Goal: Transaction & Acquisition: Purchase product/service

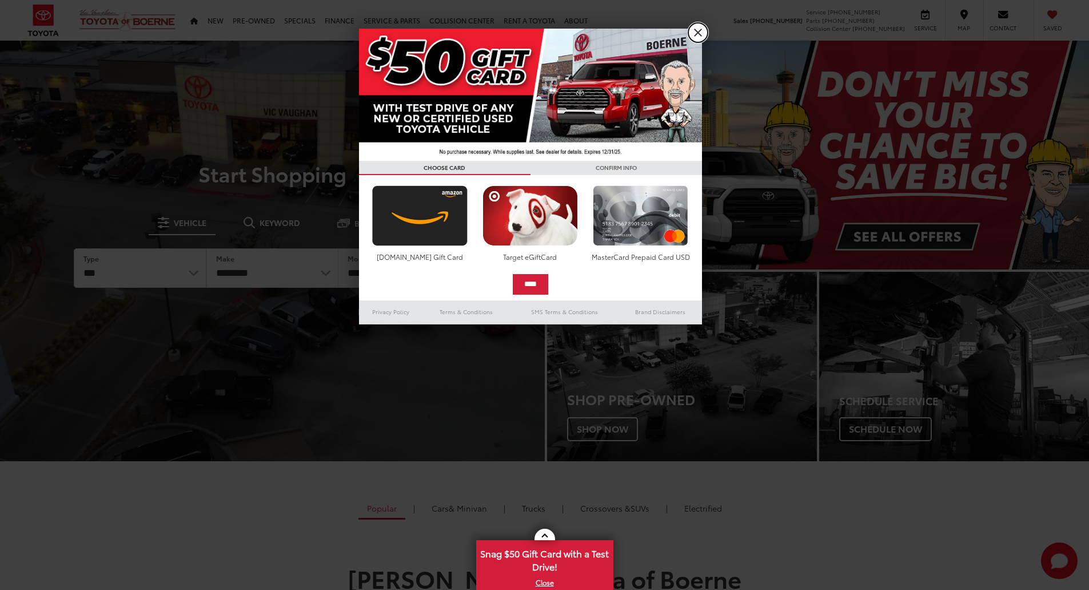
click at [697, 34] on link "X" at bounding box center [698, 32] width 19 height 19
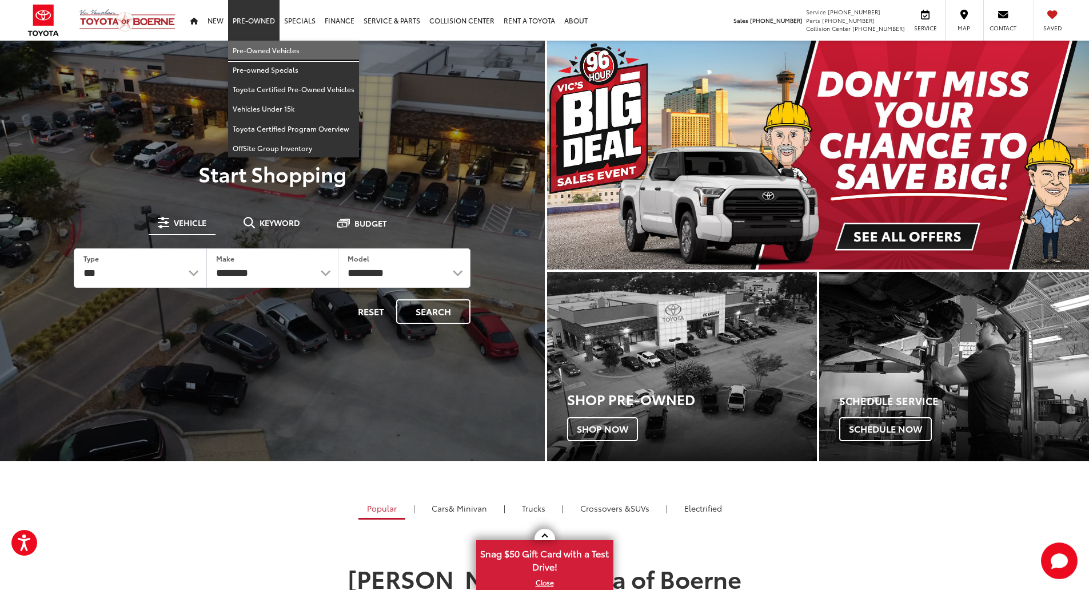
click at [252, 47] on link "Pre-Owned Vehicles" at bounding box center [293, 50] width 131 height 19
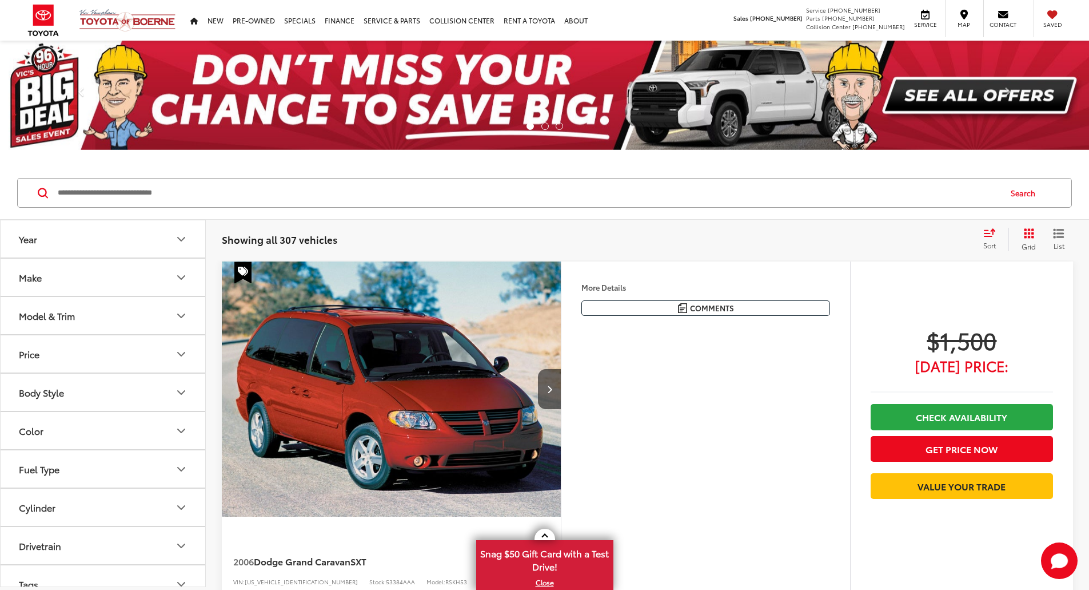
click at [172, 276] on button "Make" at bounding box center [104, 276] width 206 height 37
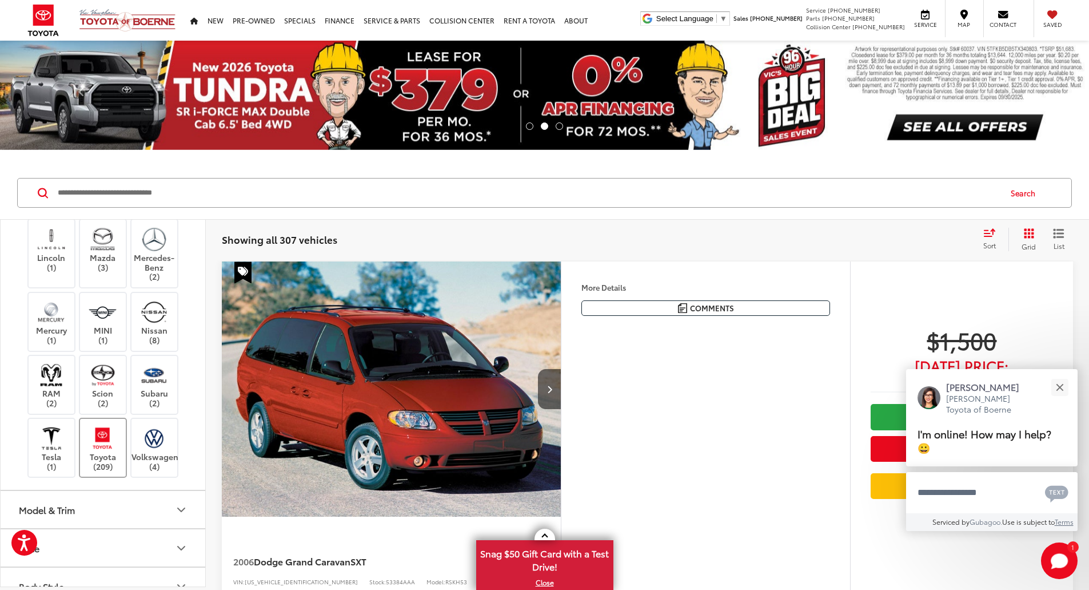
click at [104, 451] on label "Toyota (209)" at bounding box center [103, 447] width 46 height 46
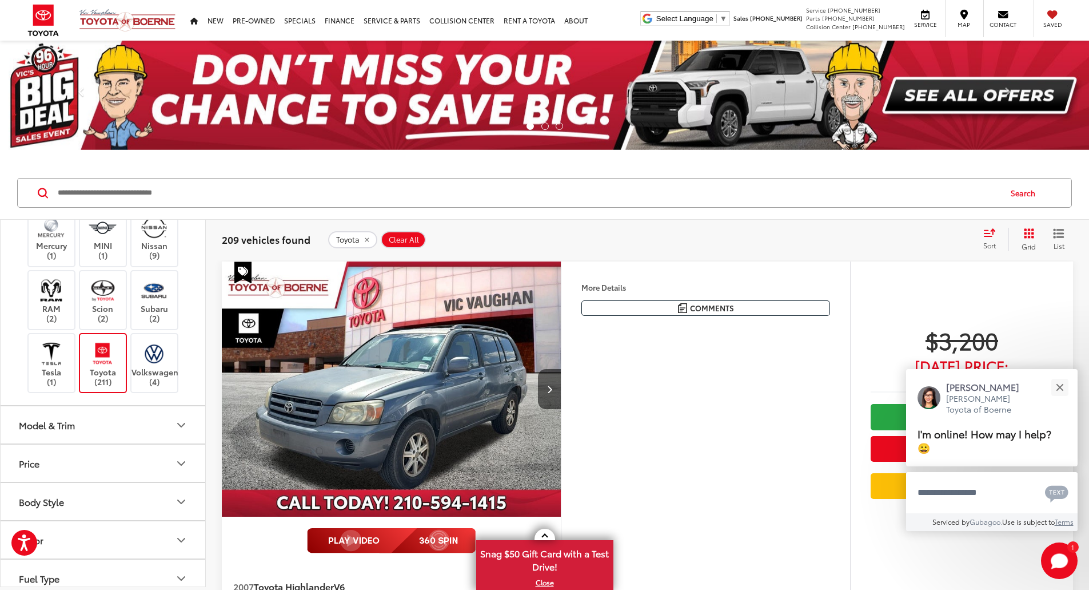
scroll to position [629, 0]
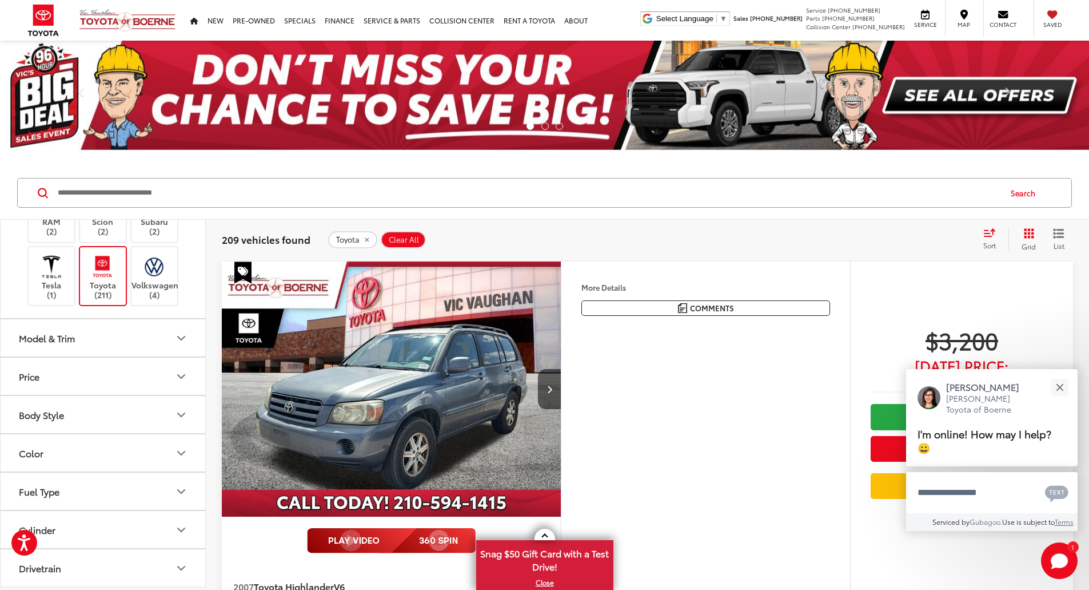
click at [184, 342] on icon "Model & Trim" at bounding box center [181, 338] width 14 height 14
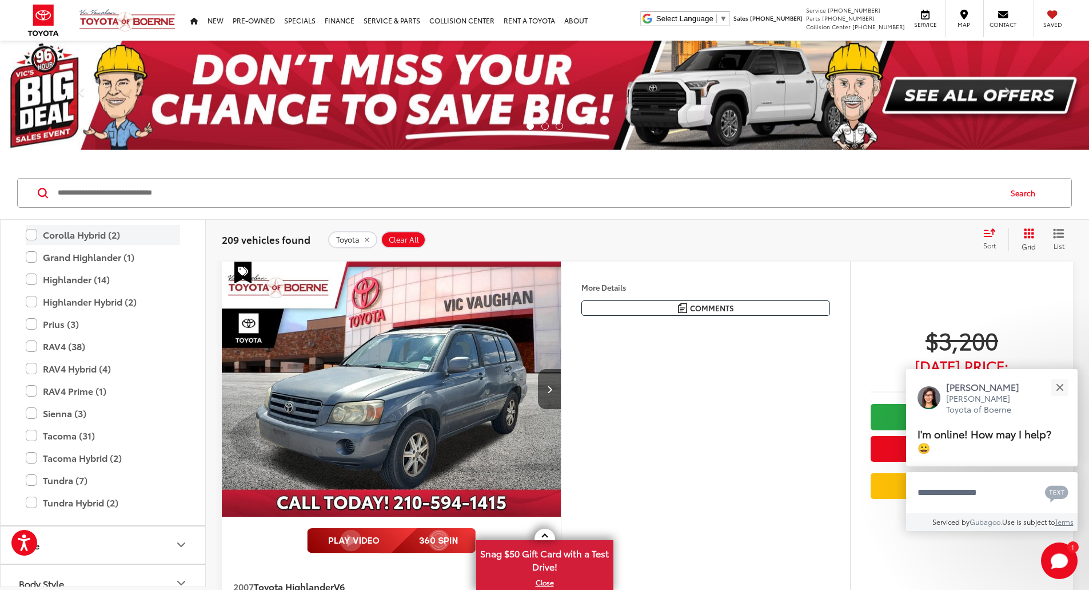
scroll to position [972, 0]
click at [32, 434] on label "Tacoma (31)" at bounding box center [103, 434] width 154 height 20
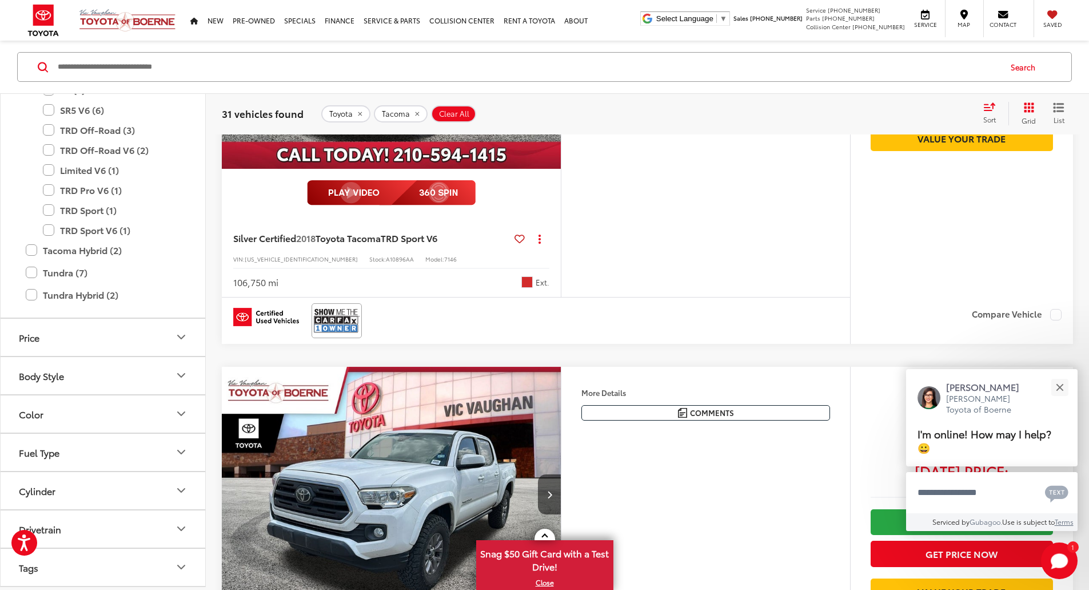
scroll to position [1375, 0]
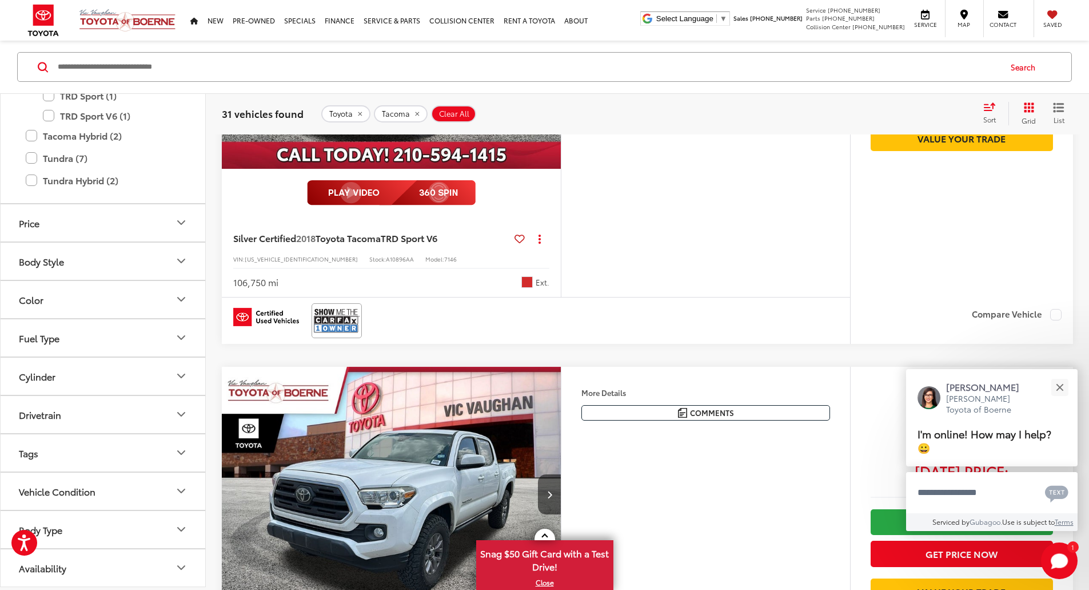
click at [178, 295] on icon "Color" at bounding box center [181, 299] width 14 height 14
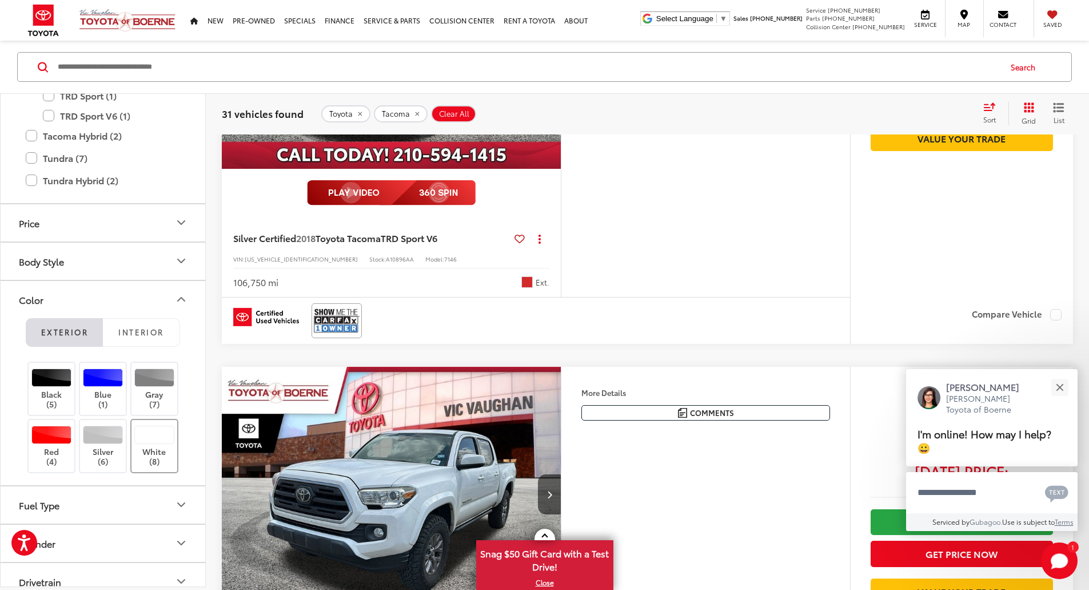
click at [145, 435] on div at bounding box center [154, 434] width 41 height 18
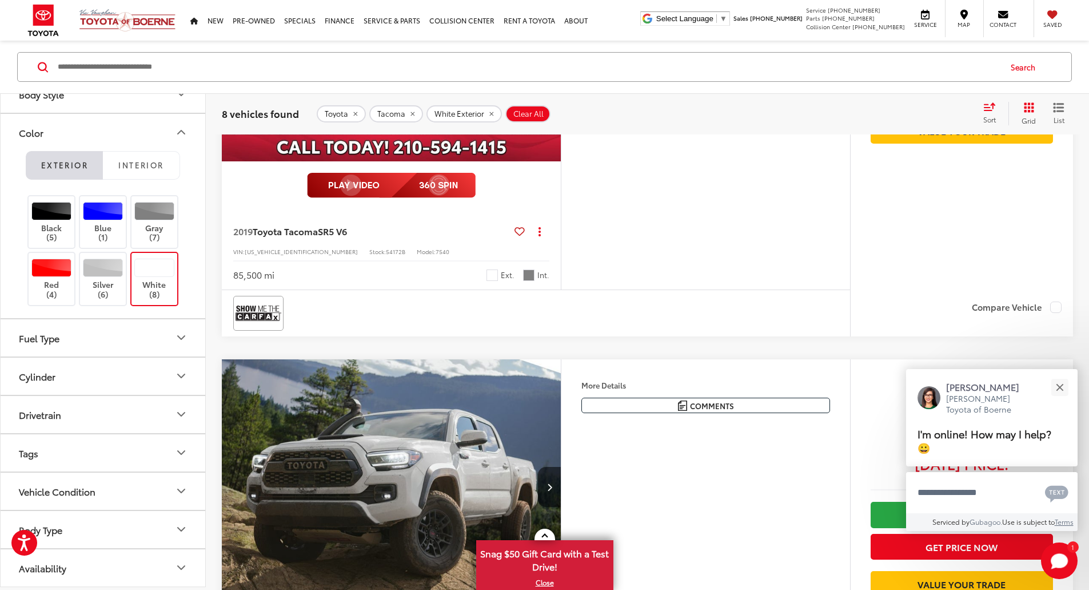
scroll to position [69, 0]
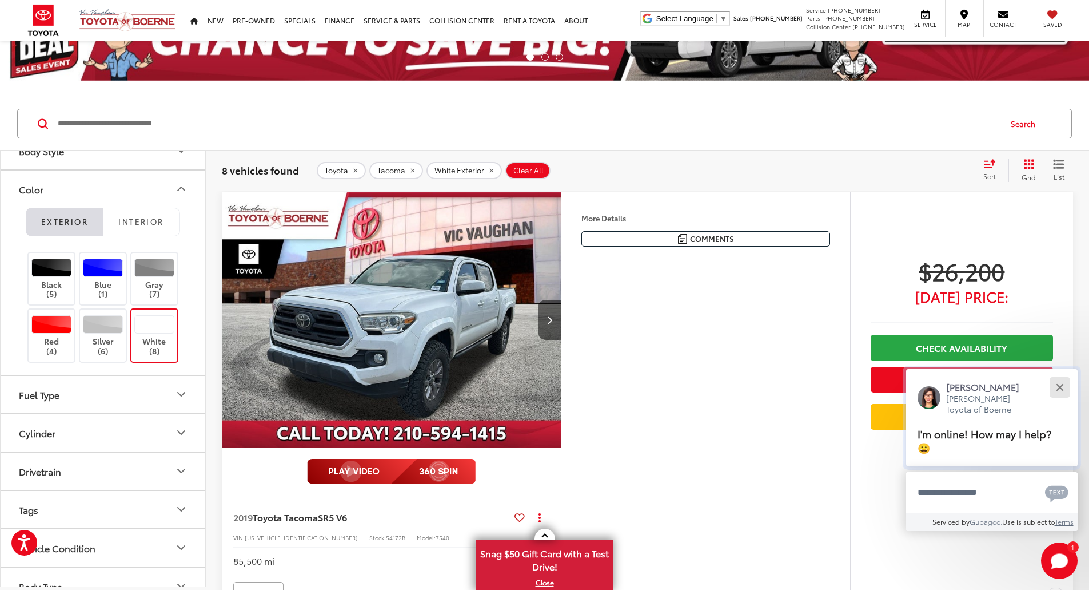
click at [1065, 387] on button "Close" at bounding box center [1060, 387] width 25 height 25
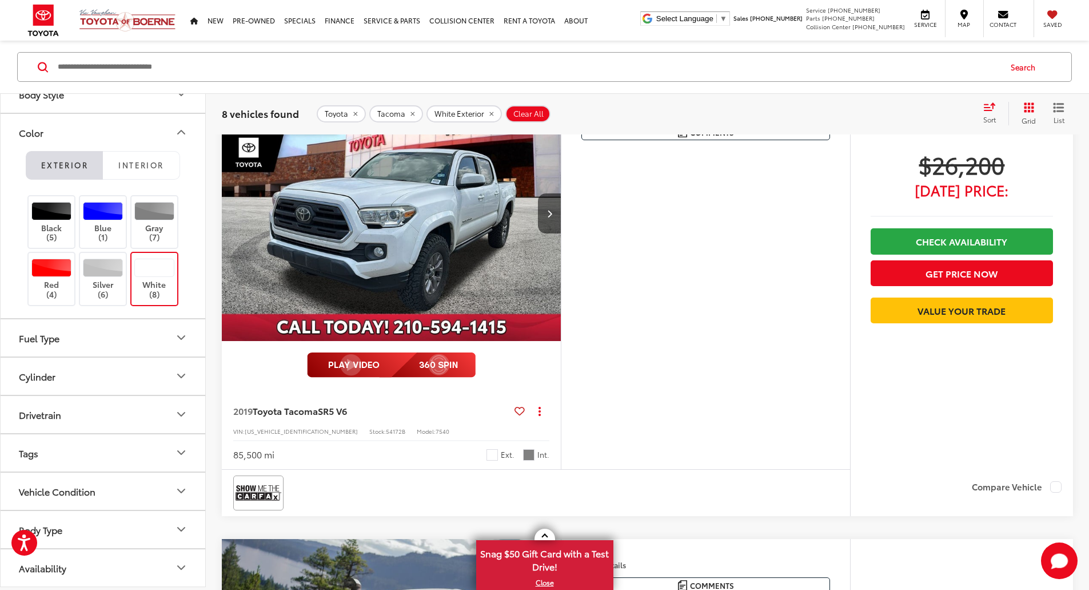
scroll to position [114, 0]
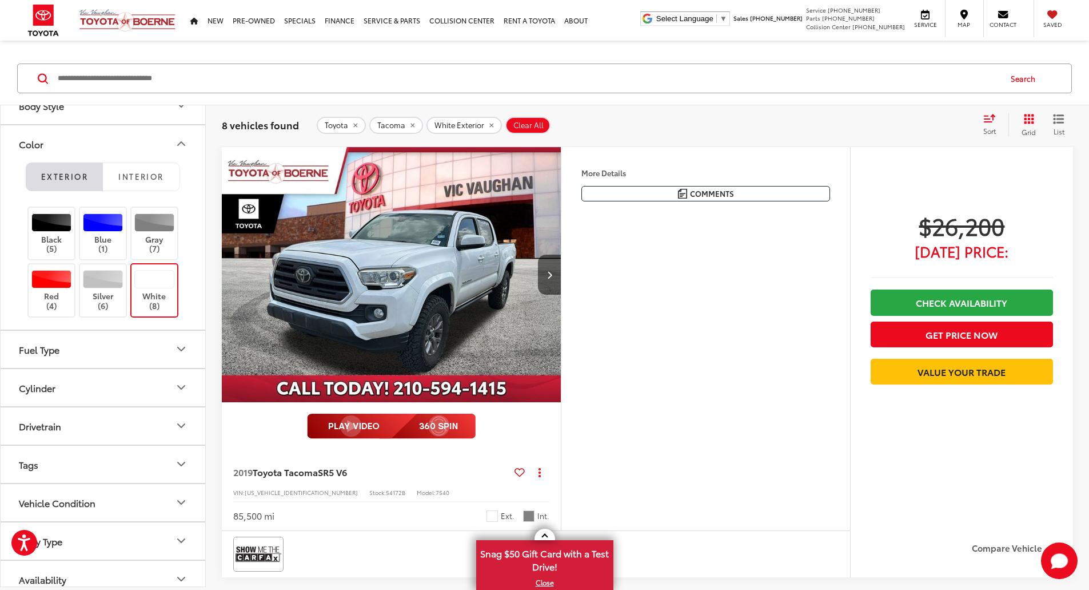
click at [0, 0] on button "More..." at bounding box center [0, 0] width 0 height 0
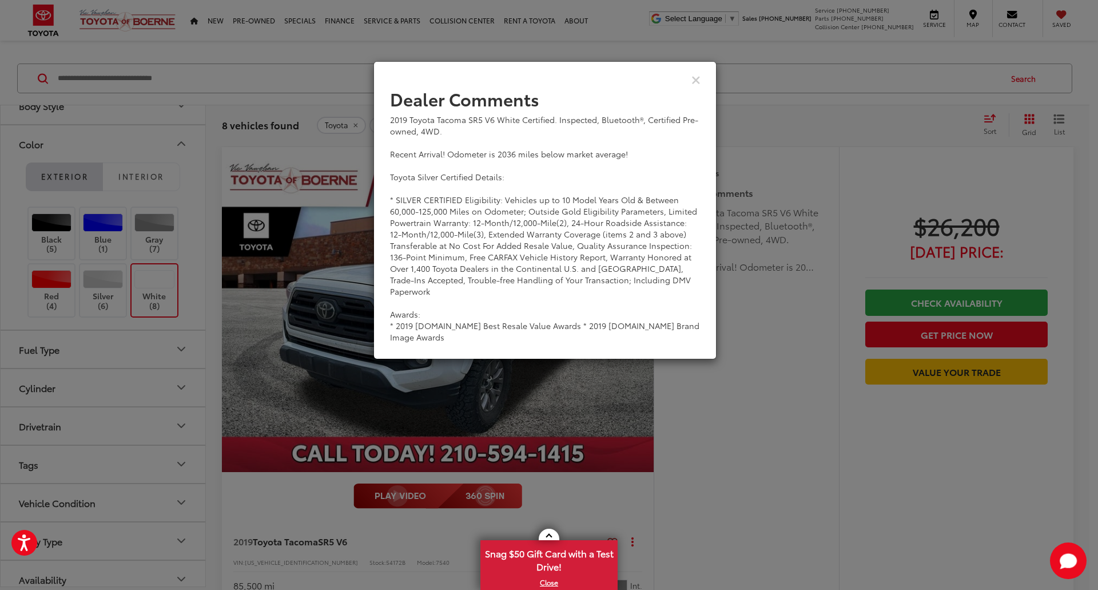
click at [695, 85] on div "View Comments" at bounding box center [544, 79] width 343 height 44
click at [697, 81] on icon "Close" at bounding box center [695, 79] width 9 height 12
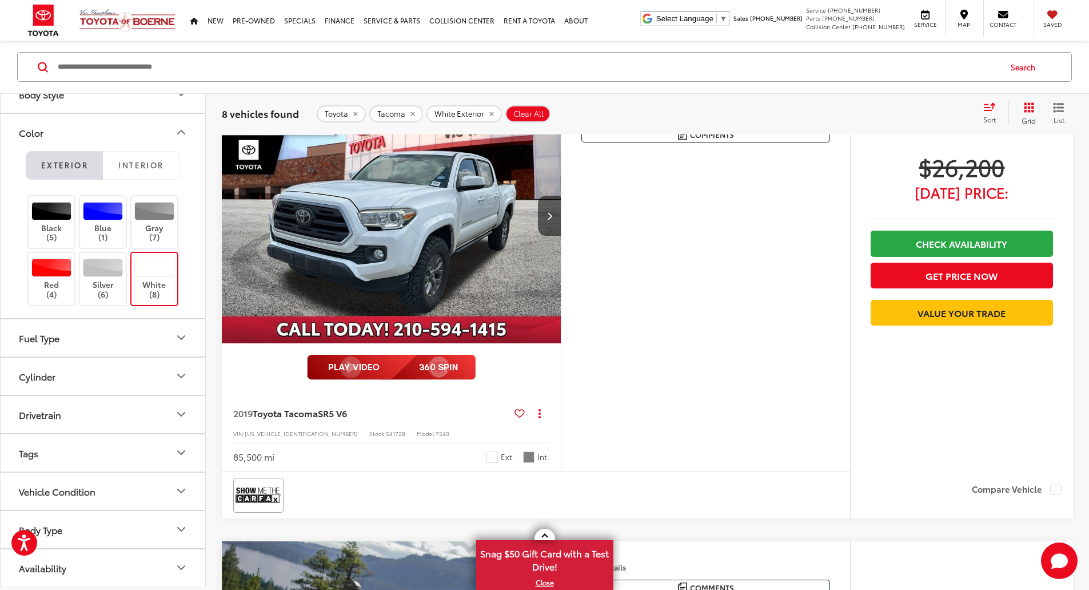
scroll to position [172, 0]
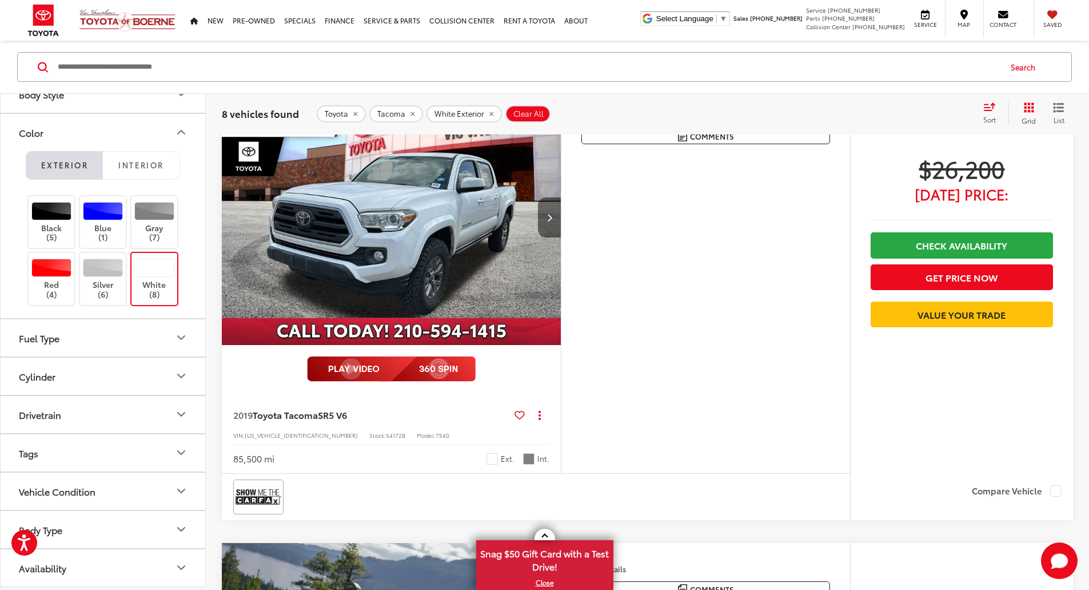
click at [561, 237] on button "Next image" at bounding box center [549, 217] width 23 height 40
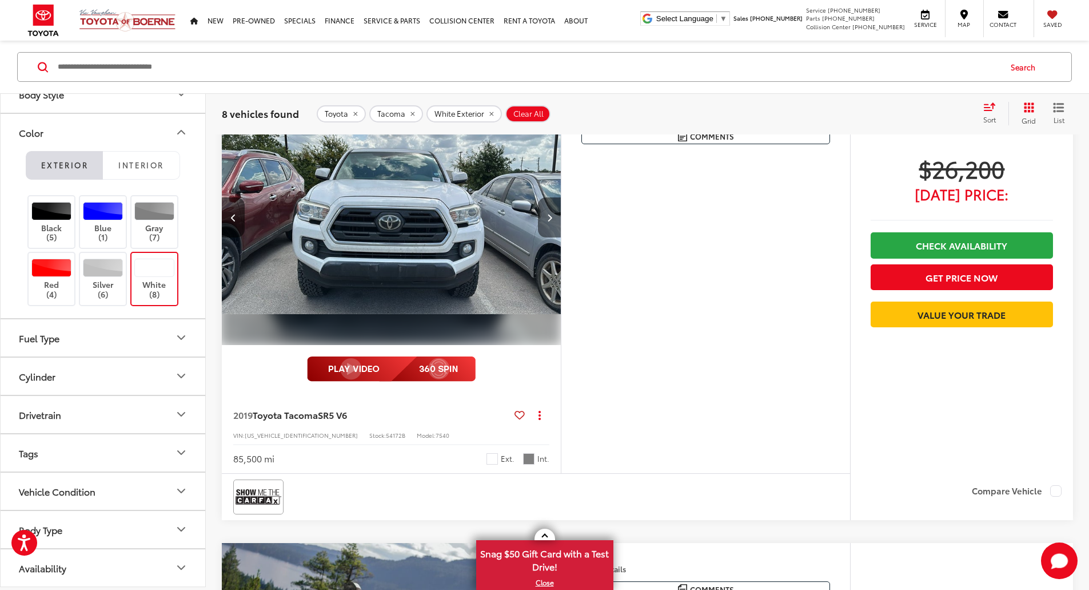
click at [552, 221] on icon "Next image" at bounding box center [549, 217] width 5 height 8
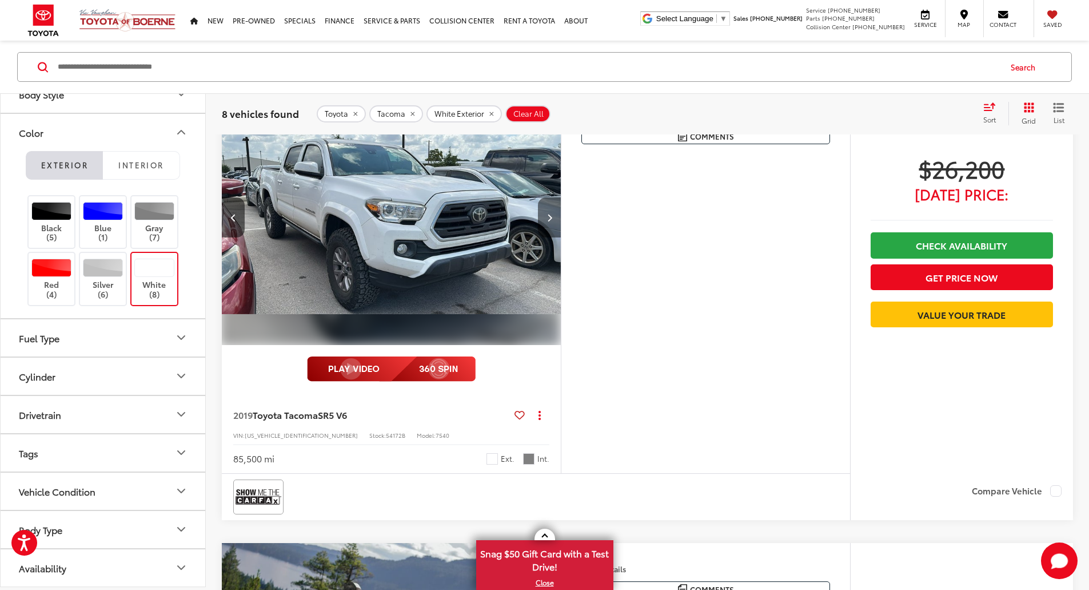
click at [552, 221] on icon "Next image" at bounding box center [549, 217] width 5 height 8
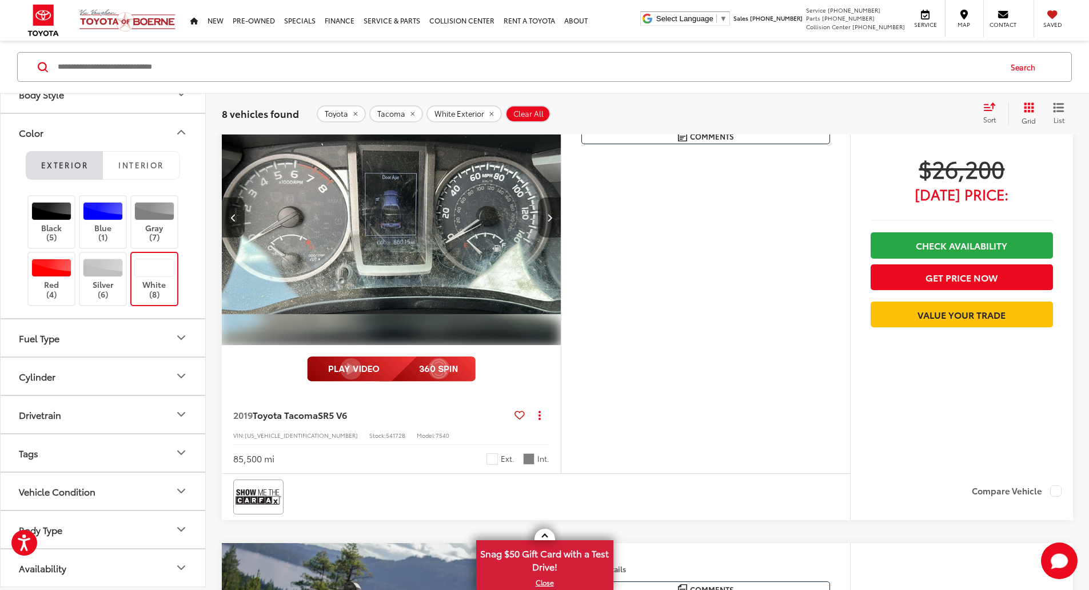
scroll to position [0, 1301]
click at [552, 221] on icon "Next image" at bounding box center [549, 217] width 5 height 8
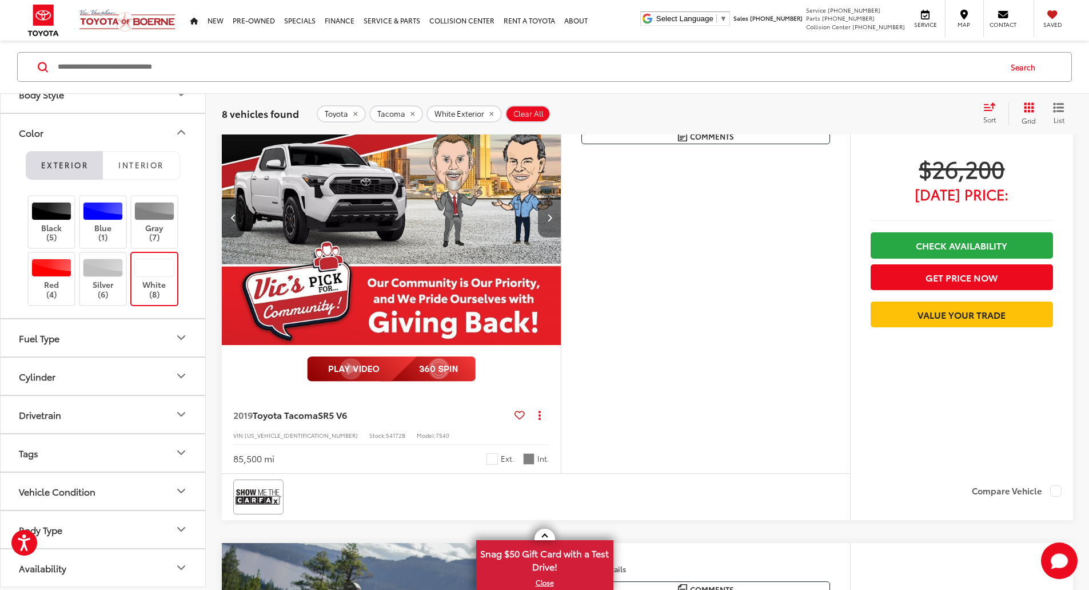
click at [552, 221] on icon "Next image" at bounding box center [549, 217] width 5 height 8
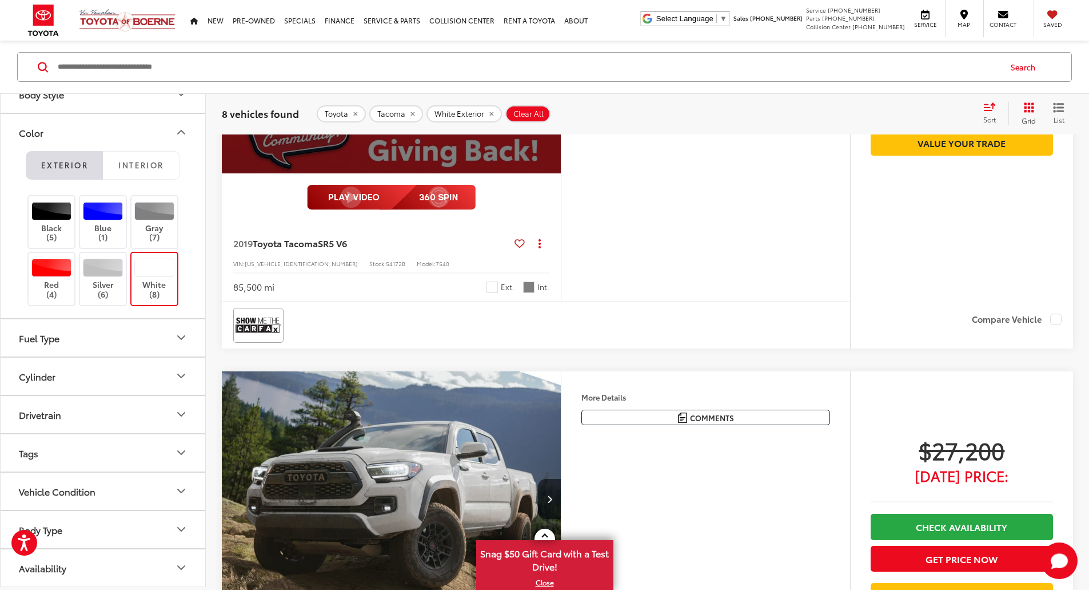
scroll to position [572, 0]
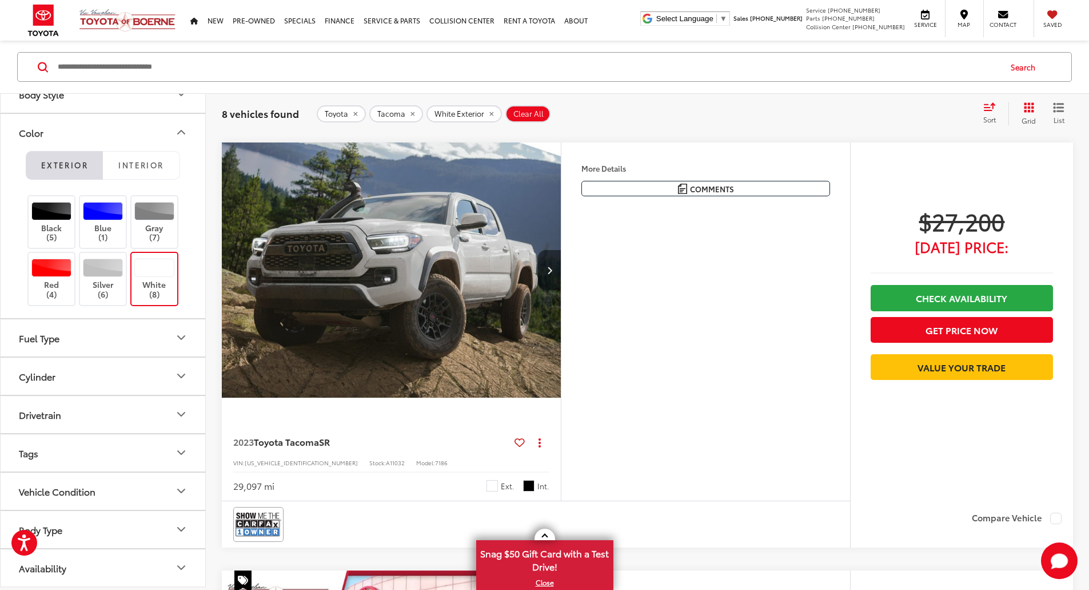
click at [561, 290] on button "Next image" at bounding box center [549, 270] width 23 height 40
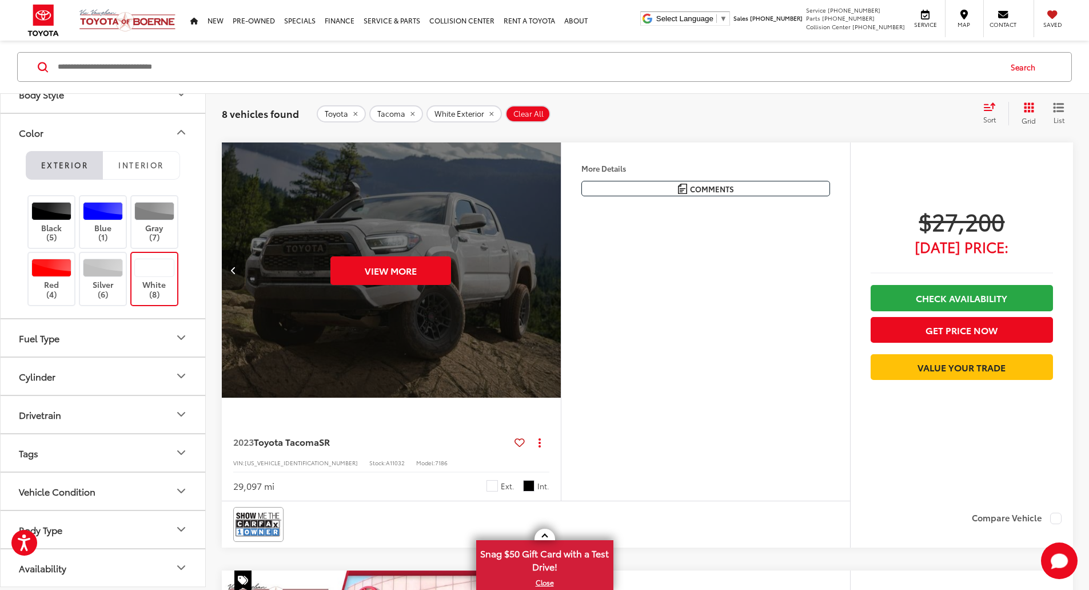
scroll to position [0, 868]
click at [561, 377] on div "View More" at bounding box center [390, 270] width 341 height 256
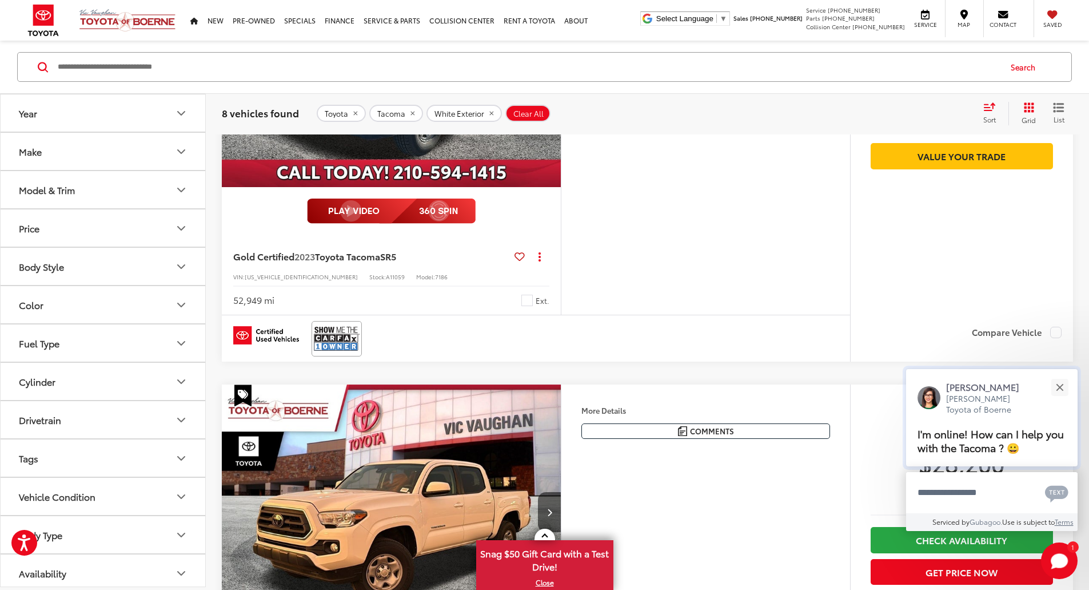
scroll to position [1101, 0]
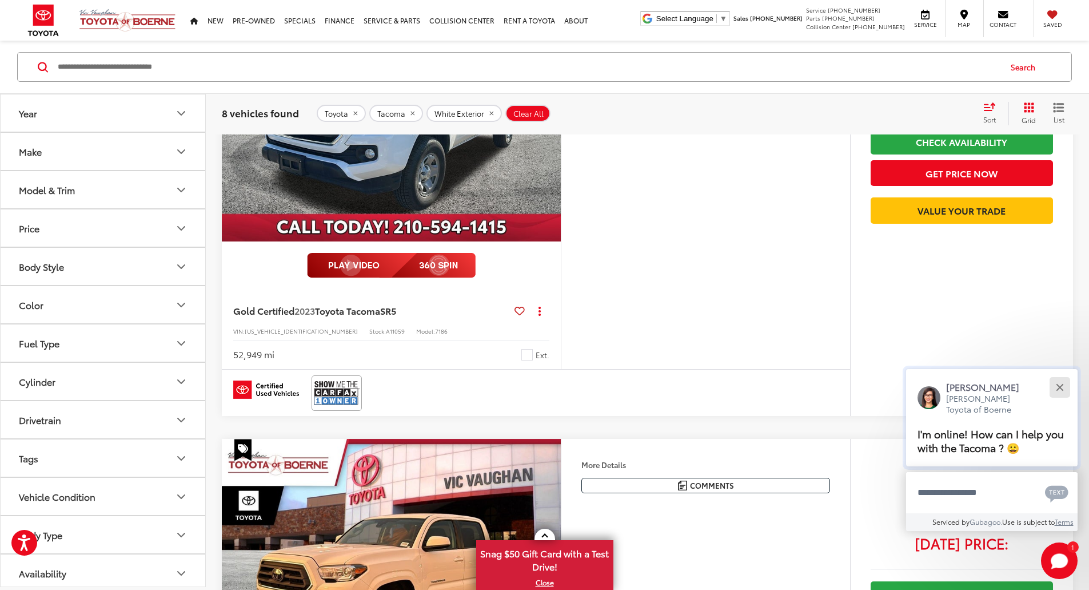
click at [1066, 389] on button "Close" at bounding box center [1060, 387] width 25 height 25
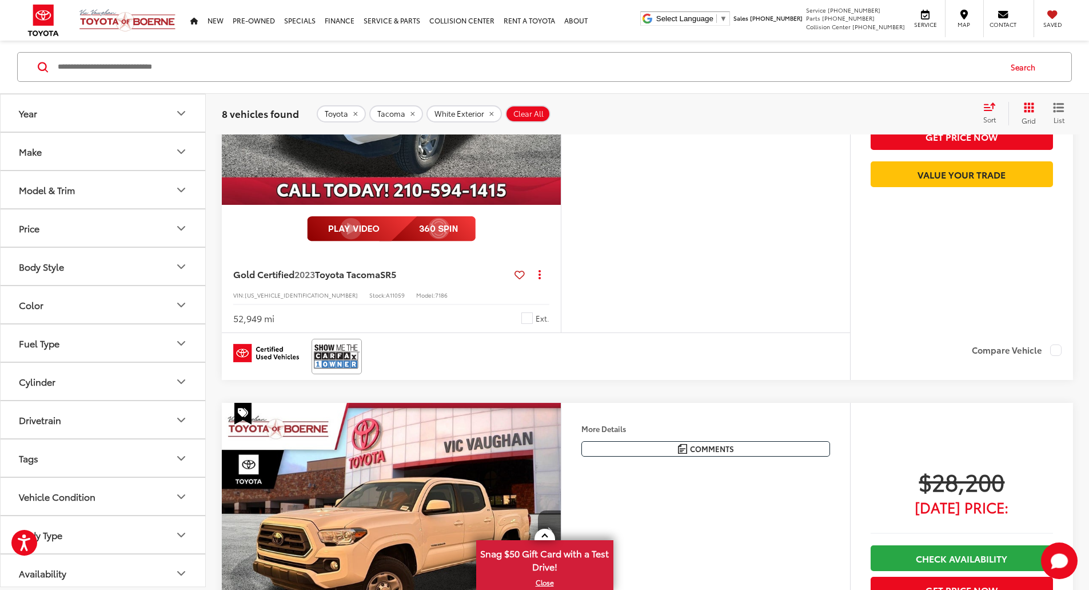
scroll to position [1156, 0]
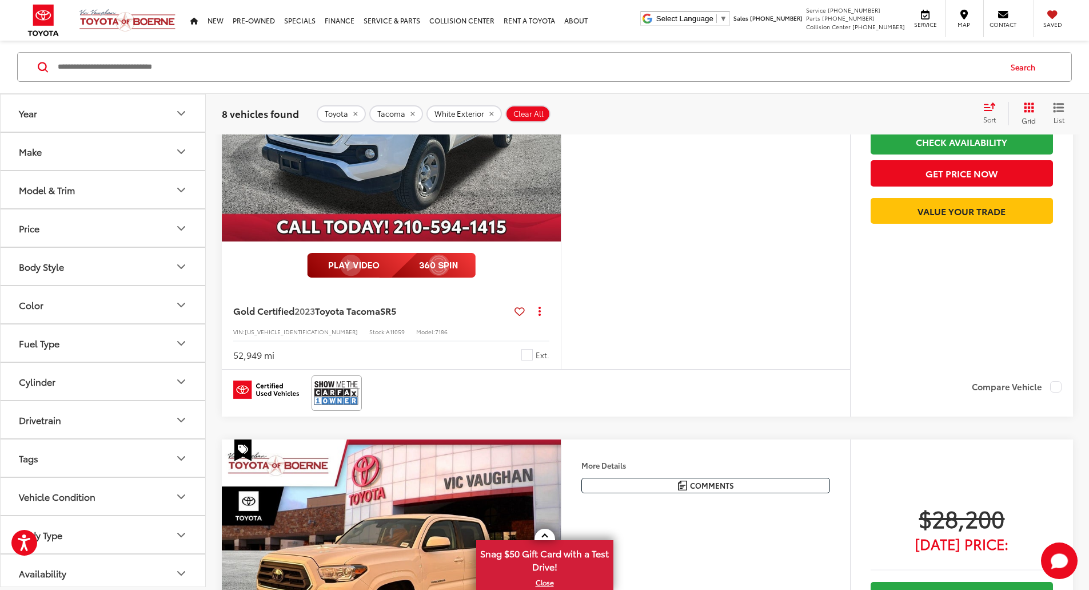
click at [561, 134] on button "Next image" at bounding box center [549, 114] width 23 height 40
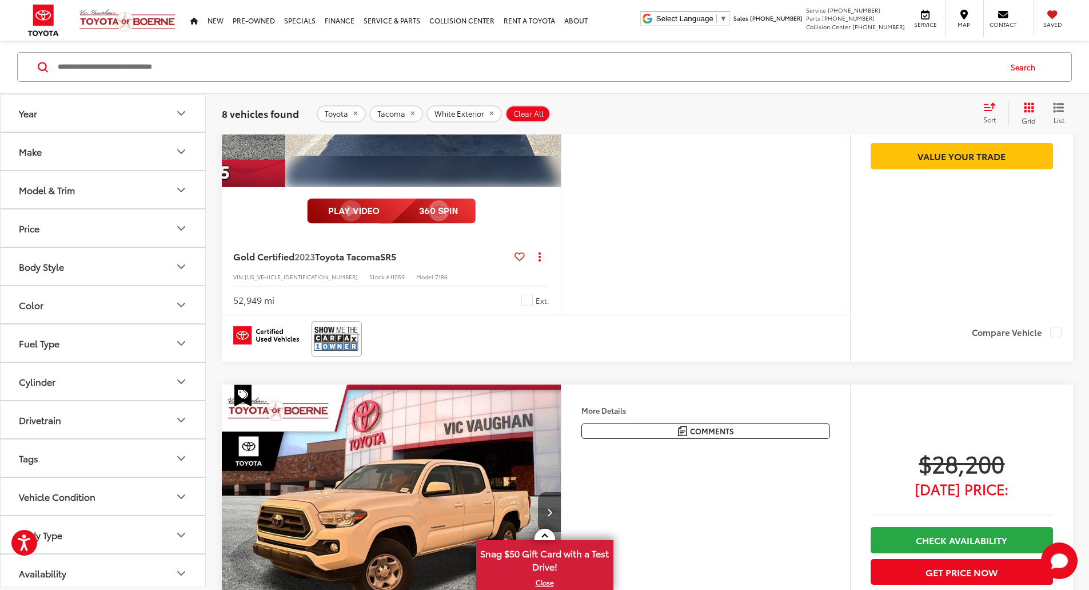
scroll to position [1101, 0]
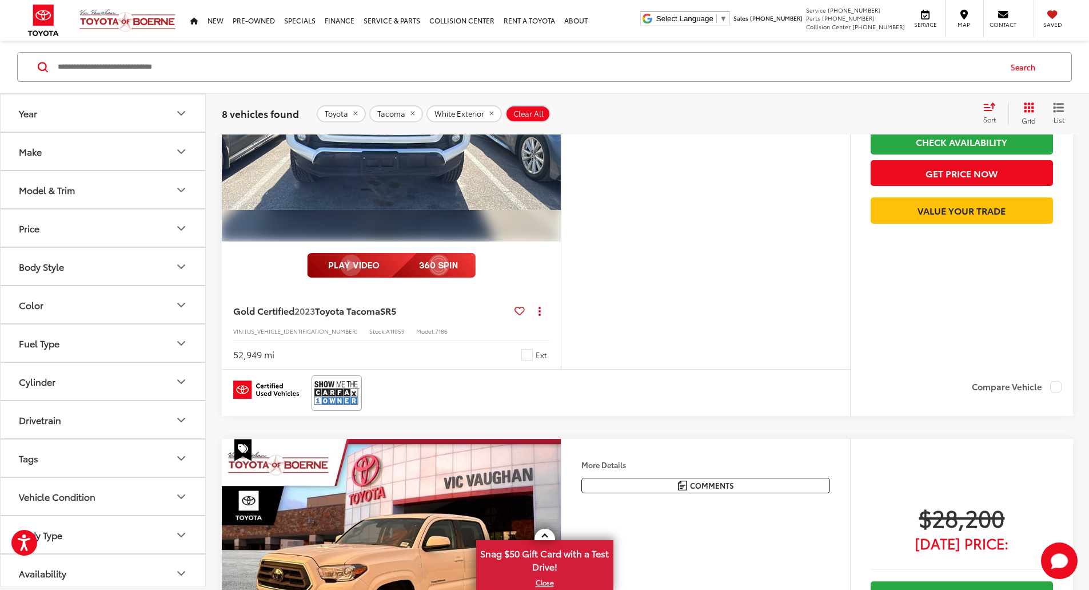
click at [561, 134] on button "Next image" at bounding box center [549, 114] width 23 height 40
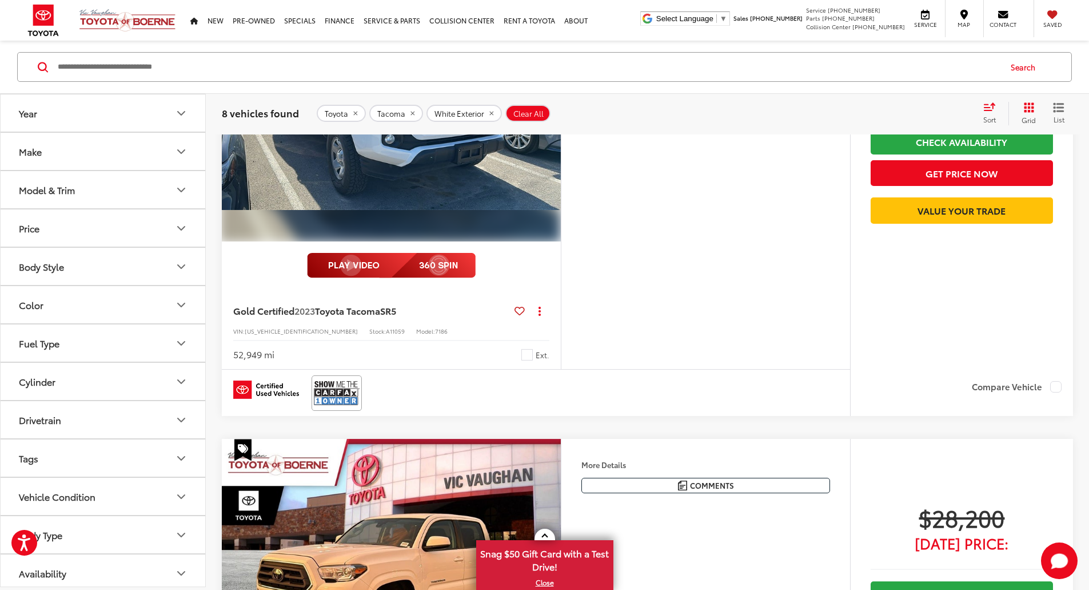
click at [561, 134] on button "Next image" at bounding box center [549, 114] width 23 height 40
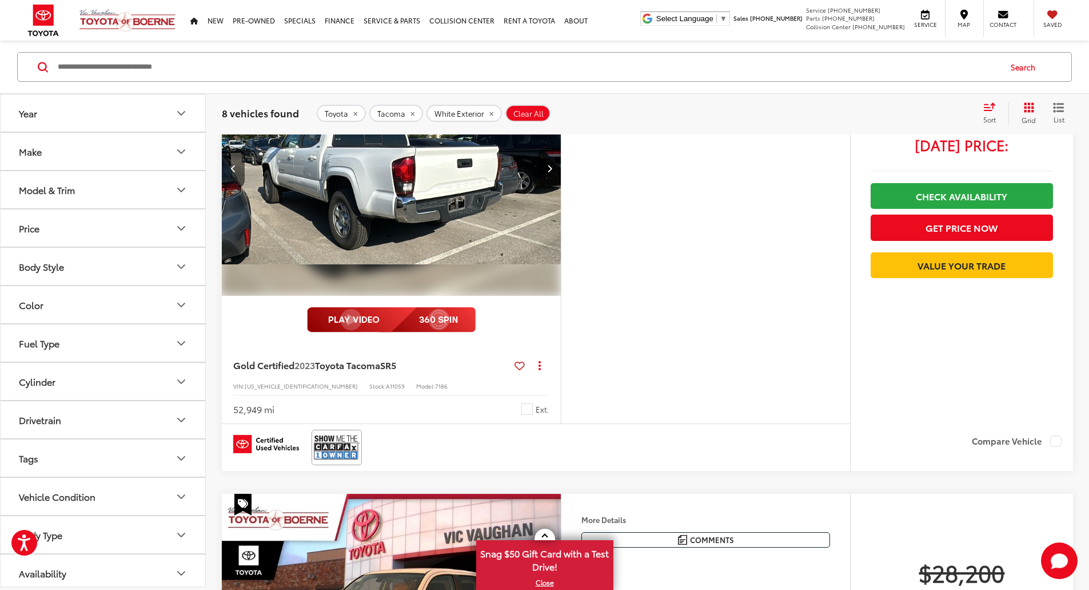
scroll to position [1156, 0]
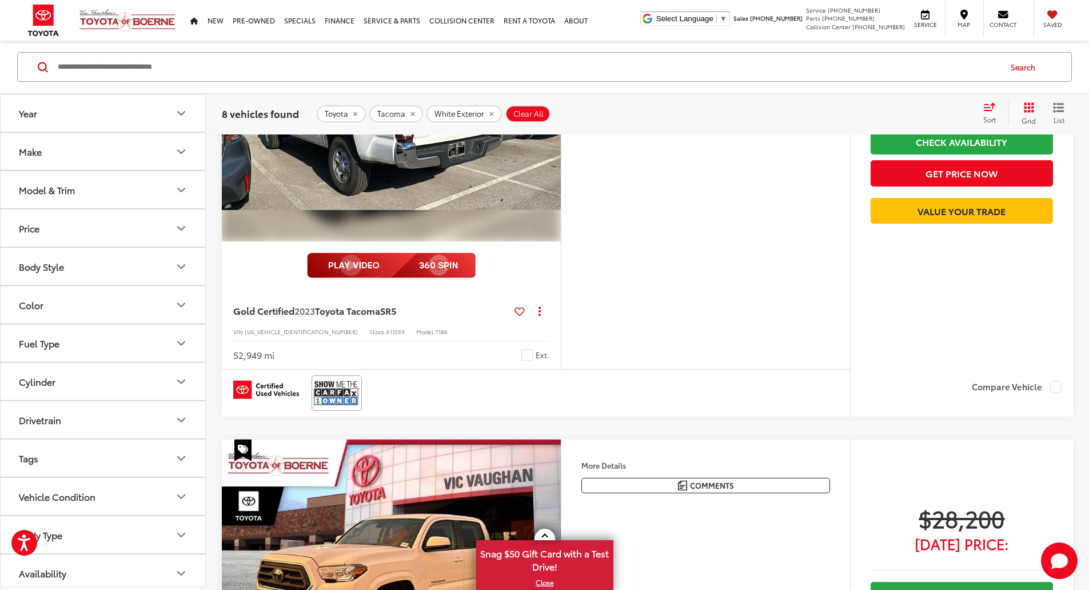
click at [561, 134] on button "Next image" at bounding box center [549, 114] width 23 height 40
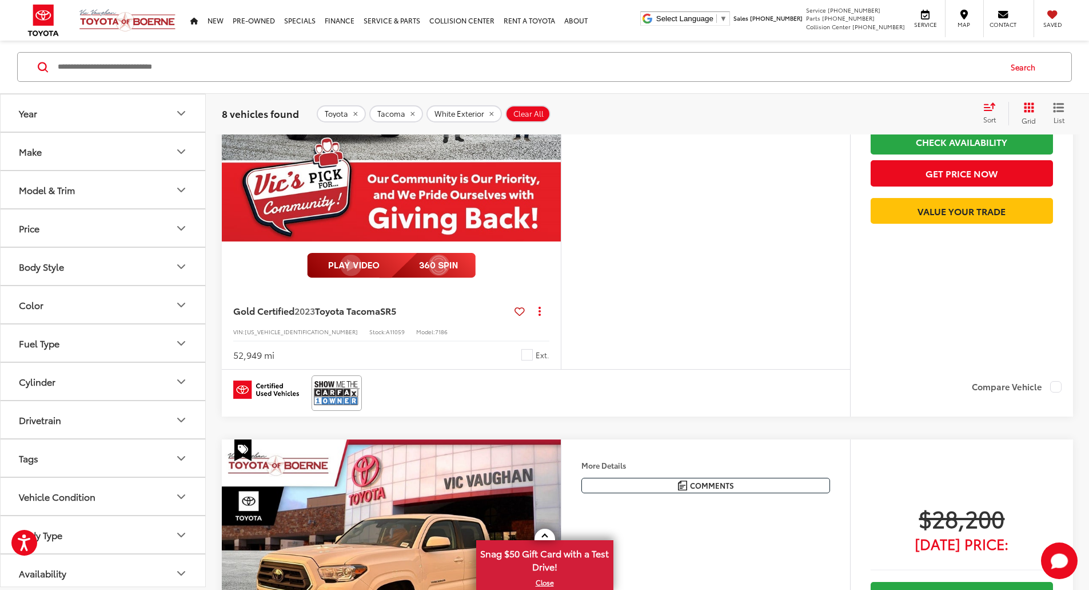
click at [561, 134] on button "Next image" at bounding box center [549, 114] width 23 height 40
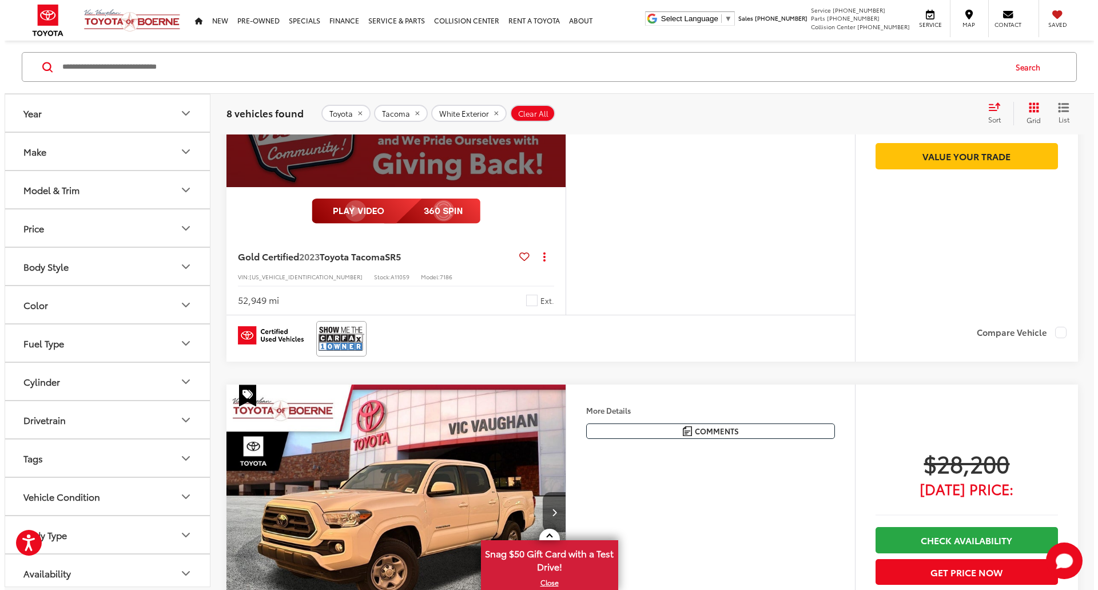
scroll to position [1101, 0]
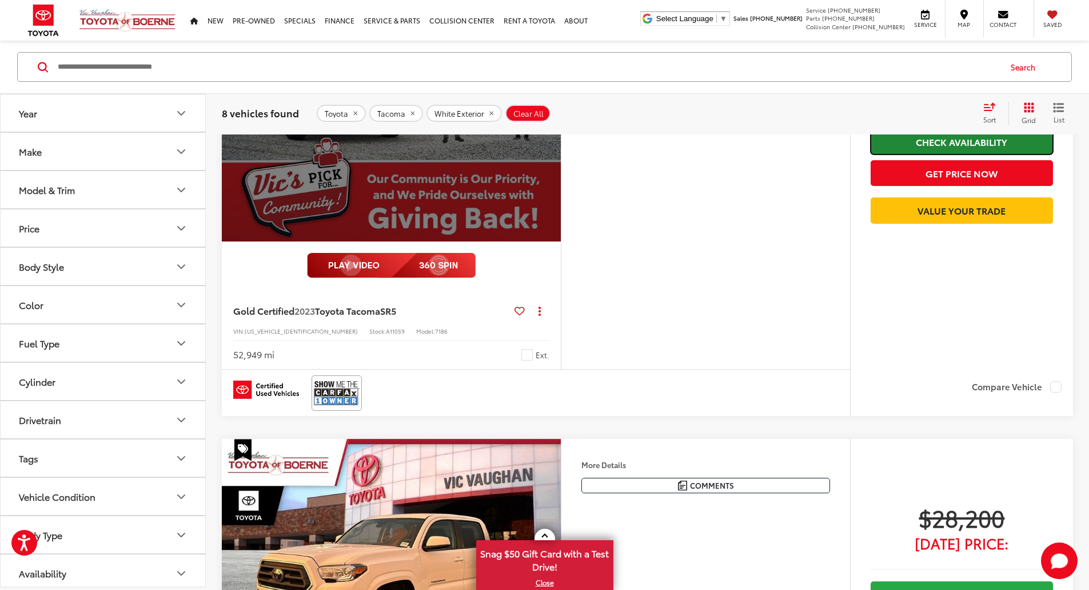
click at [933, 154] on link "Check Availability" at bounding box center [962, 142] width 182 height 26
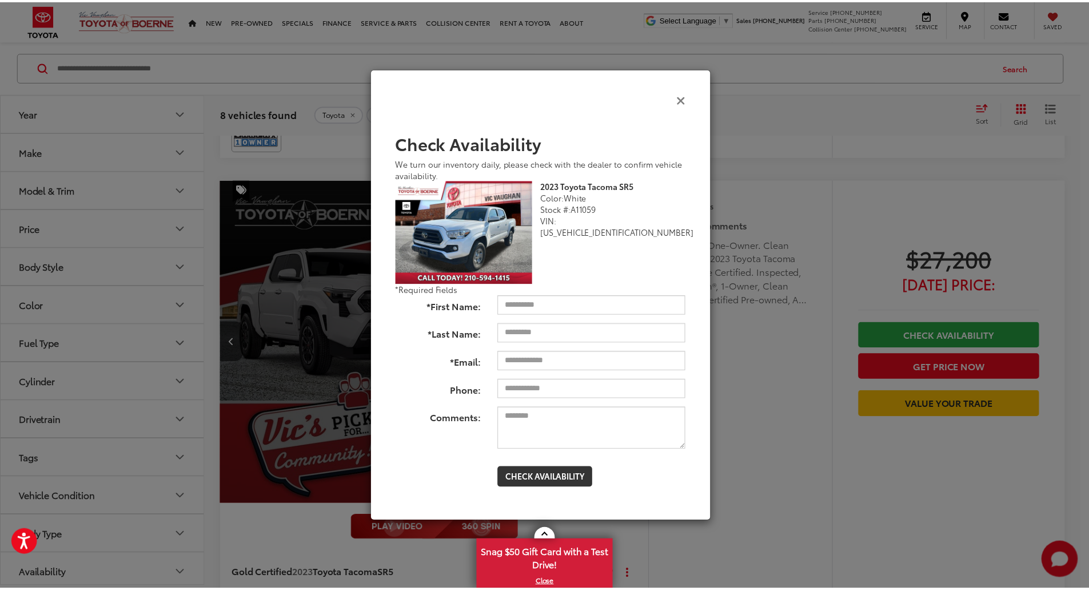
scroll to position [1156, 0]
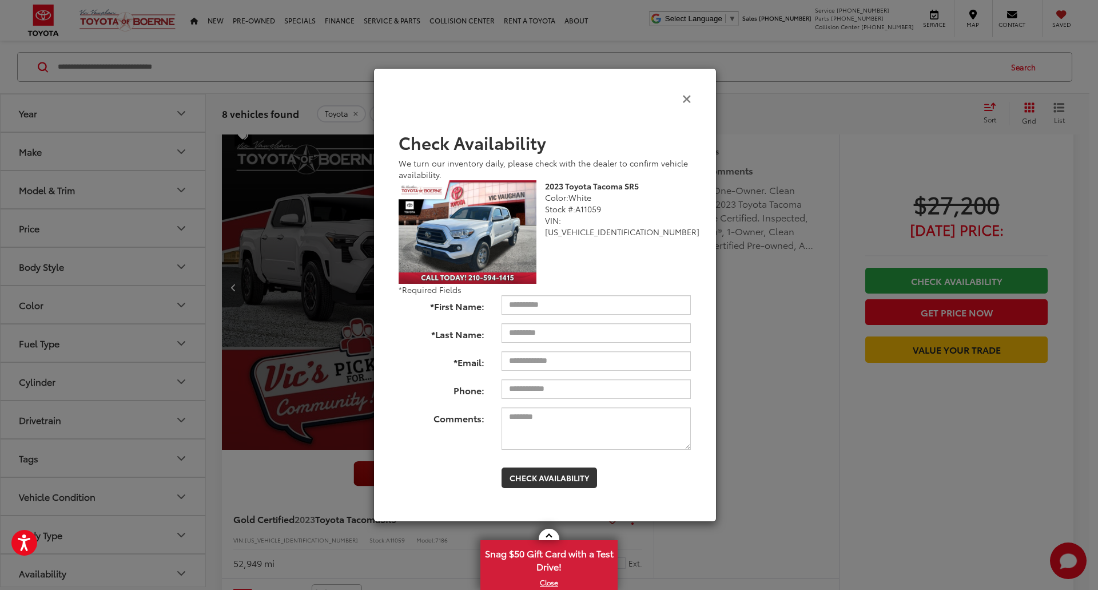
click at [686, 100] on icon "Close" at bounding box center [686, 98] width 9 height 12
